Goal: Information Seeking & Learning: Learn about a topic

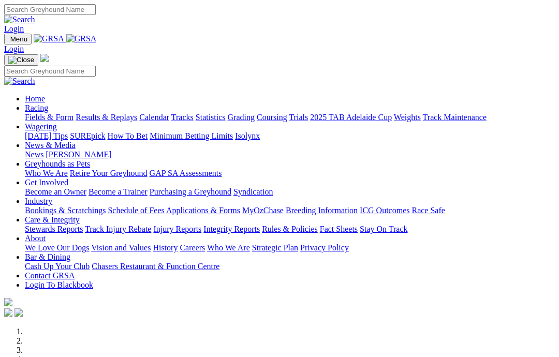
click at [80, 215] on link "Care & Integrity" at bounding box center [52, 219] width 55 height 9
click at [318, 225] on link "Rules & Policies" at bounding box center [290, 229] width 56 height 9
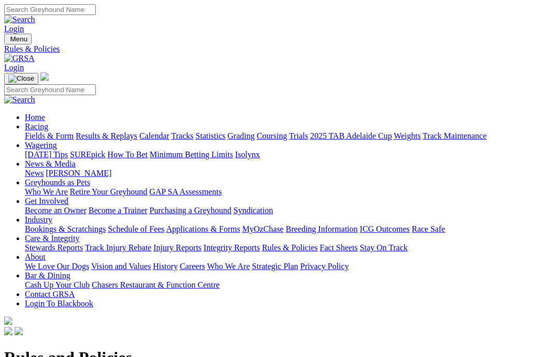
scroll to position [87, 0]
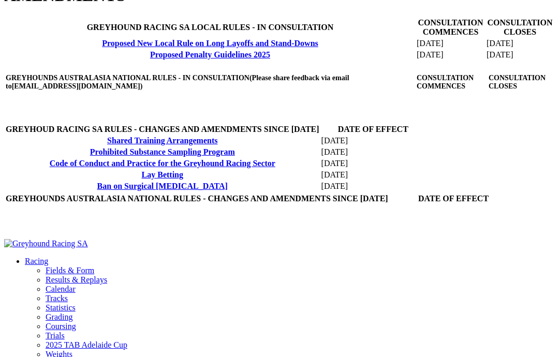
scroll to position [381, 0]
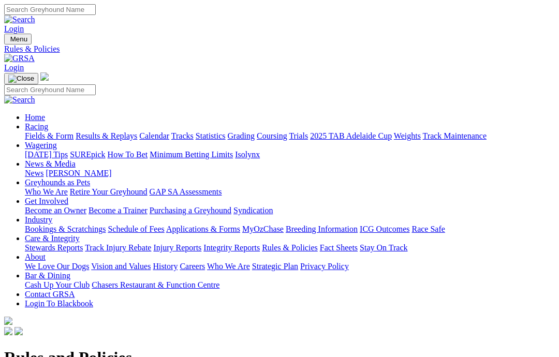
click at [260, 243] on link "Integrity Reports" at bounding box center [232, 247] width 56 height 9
click at [76, 160] on link "News & Media" at bounding box center [50, 164] width 51 height 9
click at [44, 169] on link "News" at bounding box center [34, 173] width 19 height 9
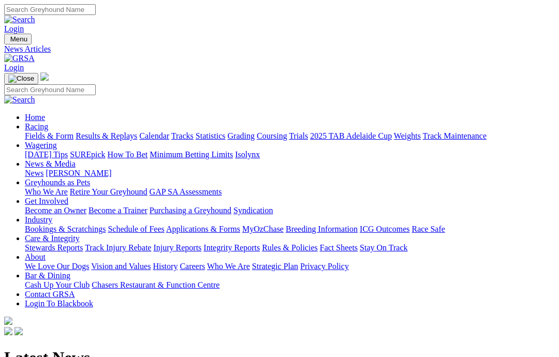
click at [142, 34] on div "Menu Vale [PERSON_NAME] Login Home Racing Fields & Form Results & Replays Calen…" at bounding box center [279, 186] width 551 height 304
